Goal: Answer question/provide support

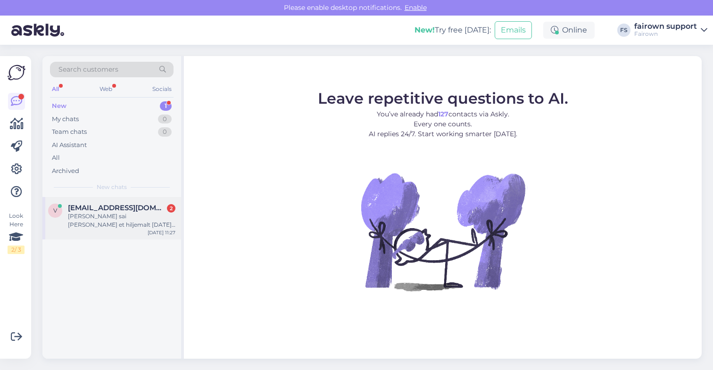
click at [134, 212] on div "[EMAIL_ADDRESS][DOMAIN_NAME] 2" at bounding box center [122, 208] width 108 height 8
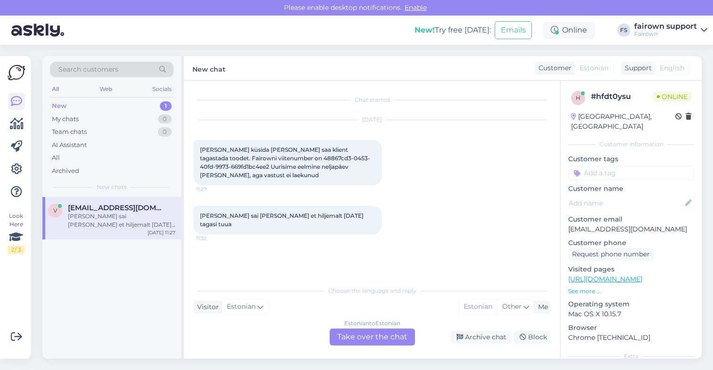
click at [365, 337] on div "Estonian to Estonian Take over the chat" at bounding box center [372, 337] width 85 height 17
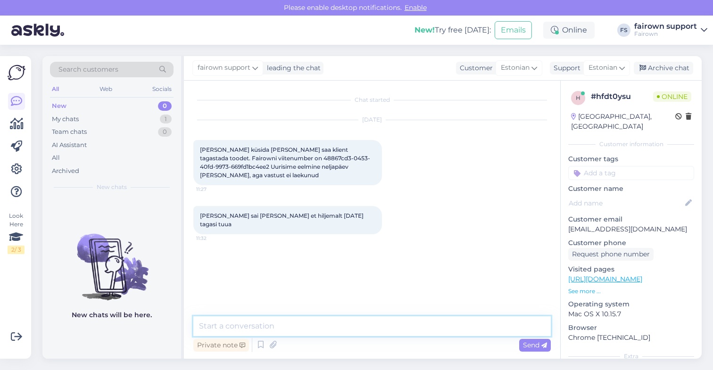
click at [347, 327] on textarea at bounding box center [372, 327] width 358 height 20
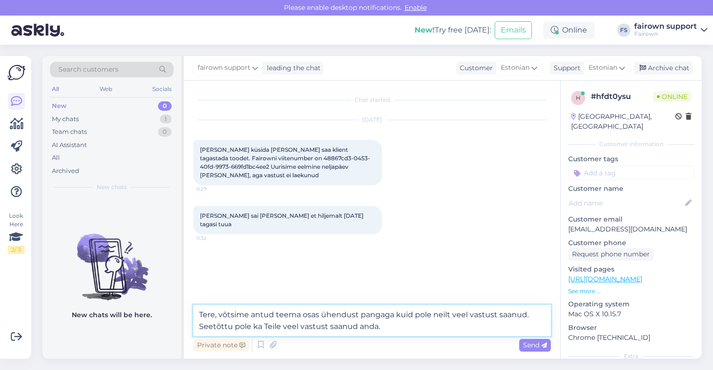
click at [219, 316] on textarea "Tere, võtsime antud teema osas ühendust pangaga kuid pole neilt veel vastust sa…" at bounding box center [372, 320] width 358 height 31
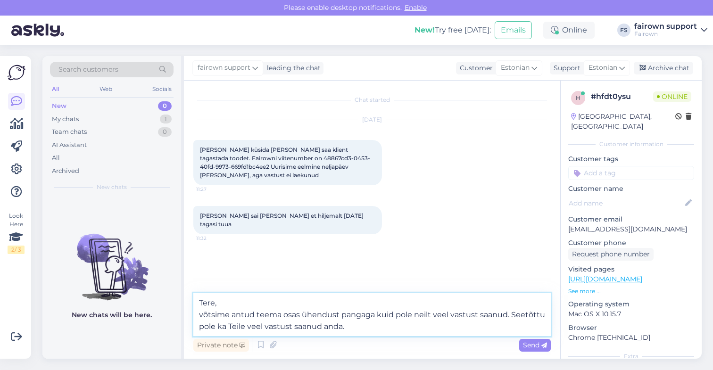
click at [201, 317] on textarea "Tere, võtsime antud teema osas ühendust pangaga kuid pole neilt veel vastust sa…" at bounding box center [372, 314] width 358 height 43
click at [358, 327] on textarea "Tere, võtsime antud teema osas ühendust pangaga kuid pole neilt veel vastust sa…" at bounding box center [372, 314] width 358 height 43
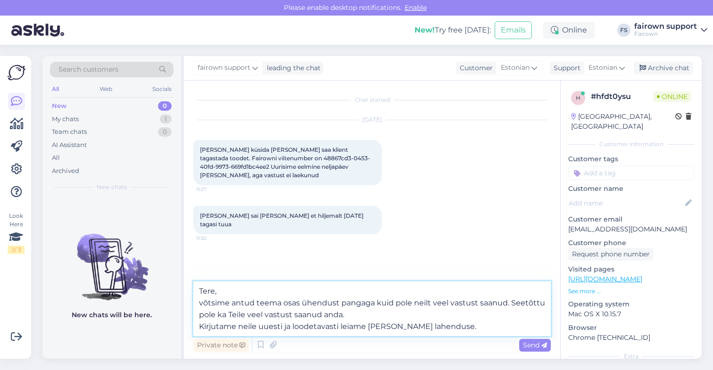
drag, startPoint x: 282, startPoint y: 328, endPoint x: 196, endPoint y: 328, distance: 86.3
click at [196, 328] on textarea "Tere, võtsime antud teema osas ühendust pangaga kuid pole neilt veel vastust sa…" at bounding box center [372, 309] width 358 height 55
type textarea "Tere, võtsime antud teema osas ühendust pangaga kuid pole neilt veel vastust sa…"
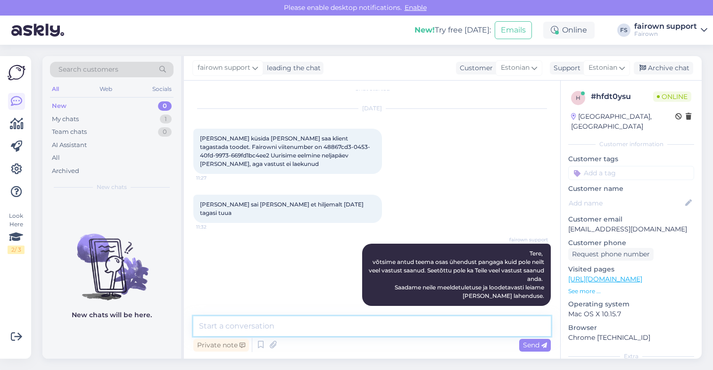
scroll to position [21, 0]
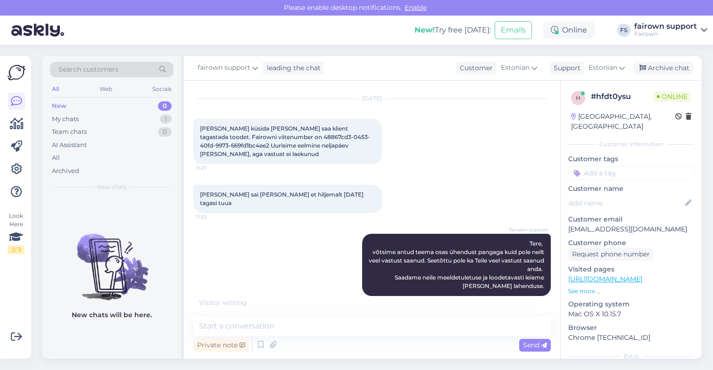
click at [470, 177] on div "[PERSON_NAME] sai [PERSON_NAME] et hiljemalt [DATE] tagasi tuua 11:32" at bounding box center [372, 199] width 358 height 49
